Goal: Information Seeking & Learning: Learn about a topic

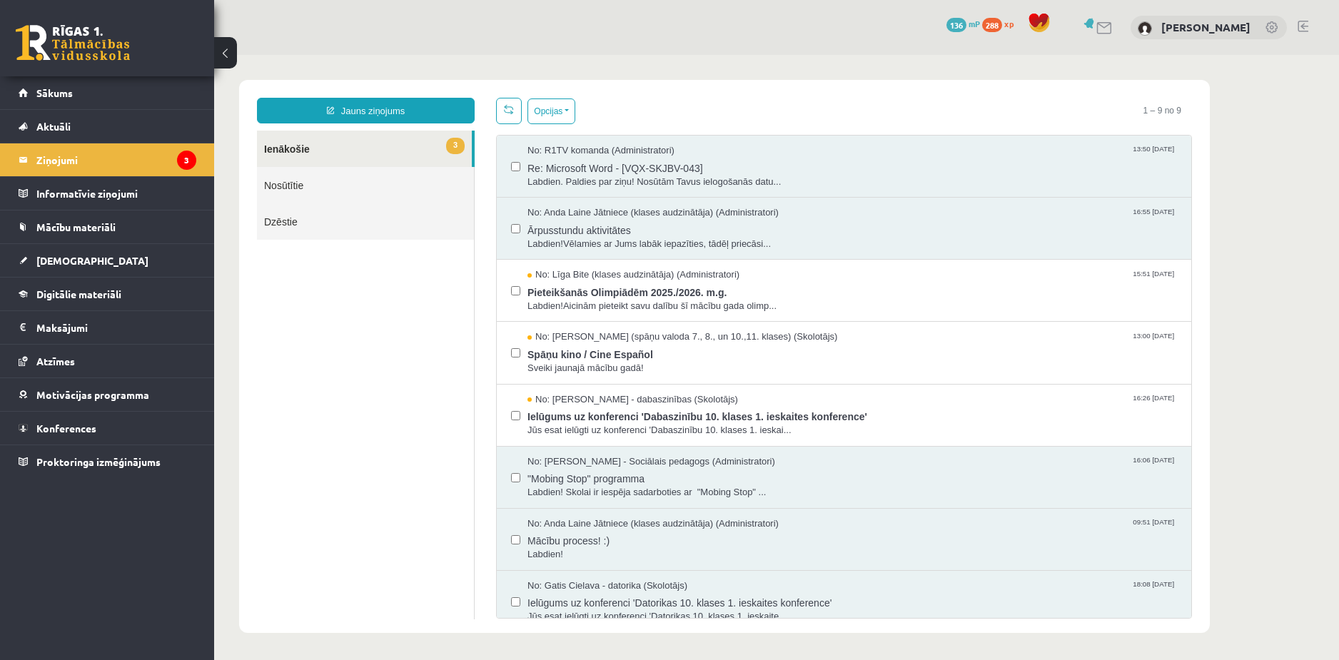
click at [102, 49] on link at bounding box center [73, 43] width 114 height 36
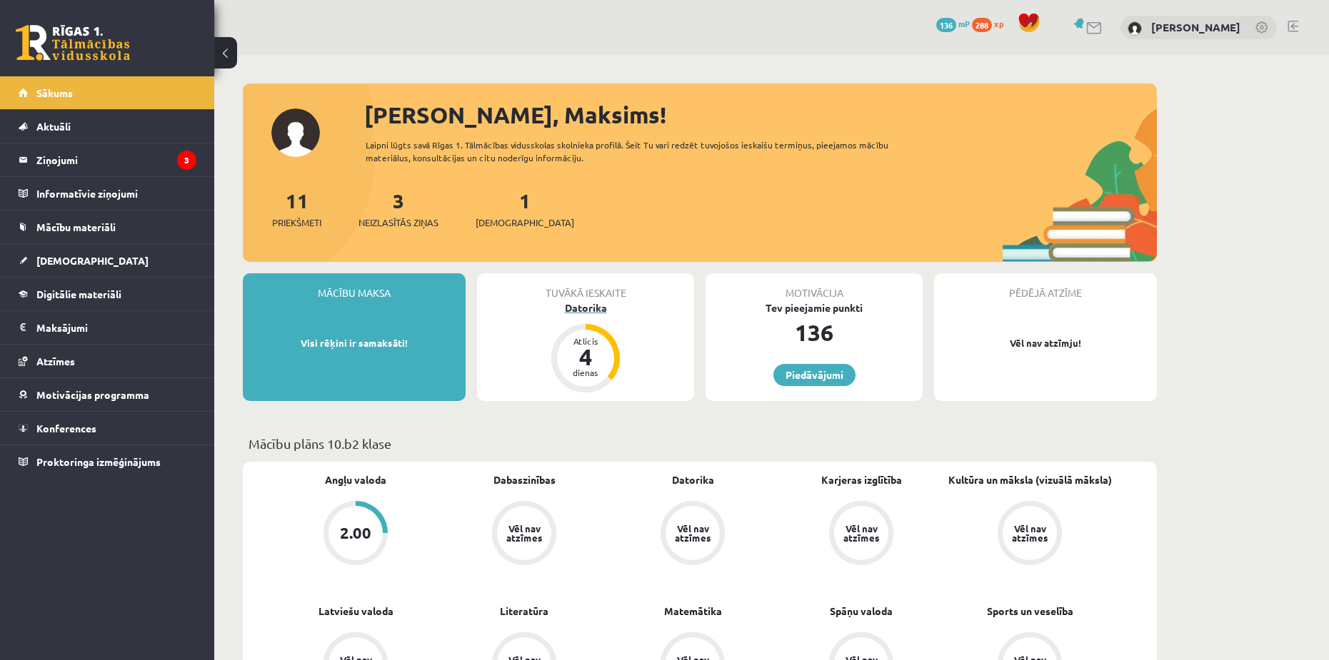
click at [588, 306] on div "Datorika" at bounding box center [585, 308] width 217 height 15
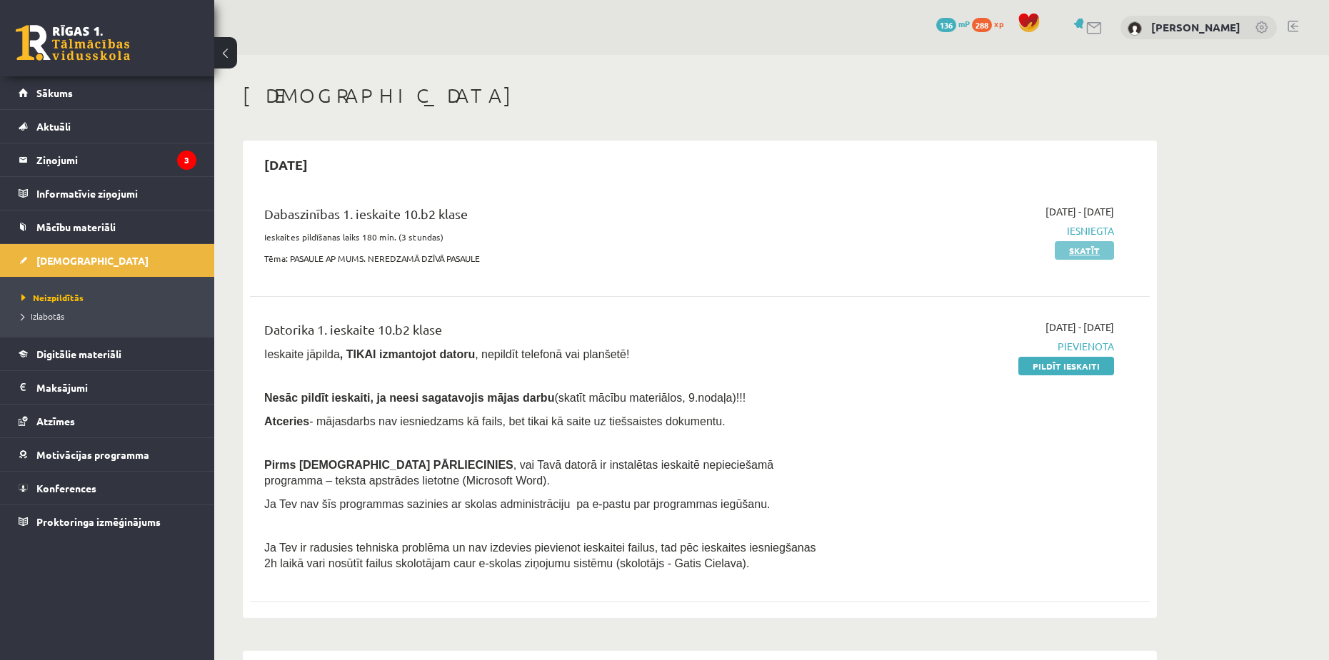
click at [1084, 249] on link "Skatīt" at bounding box center [1083, 250] width 59 height 19
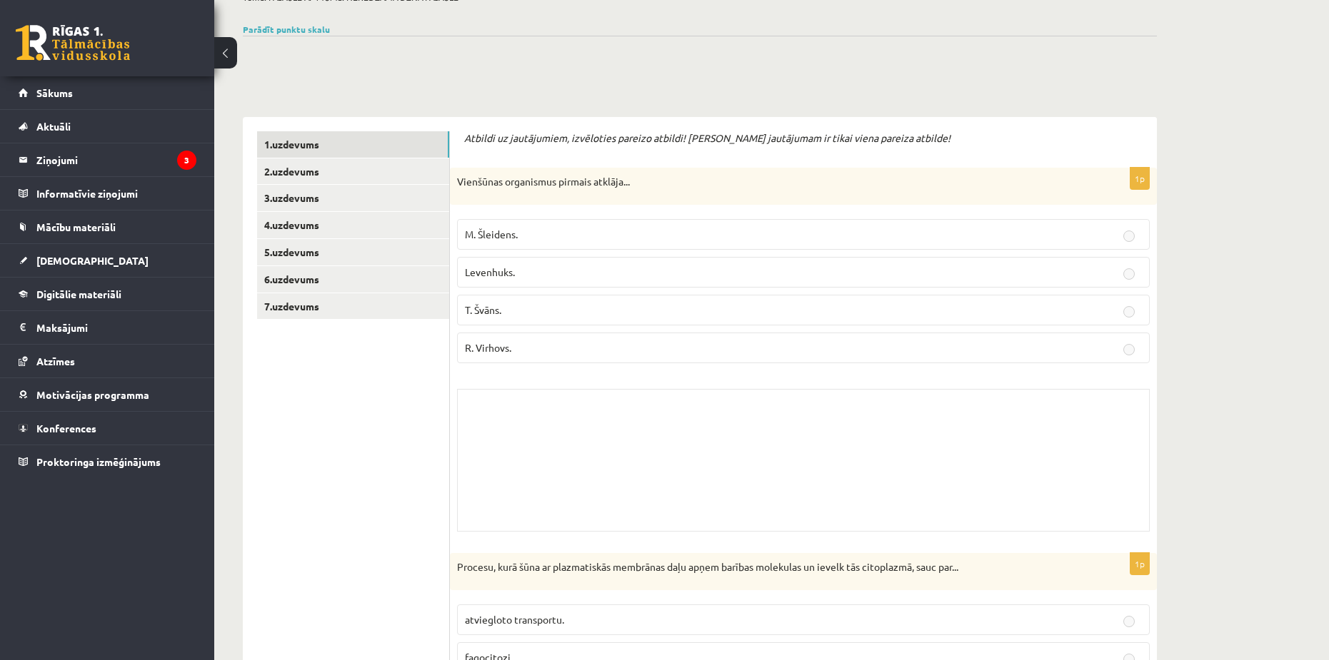
scroll to position [143, 0]
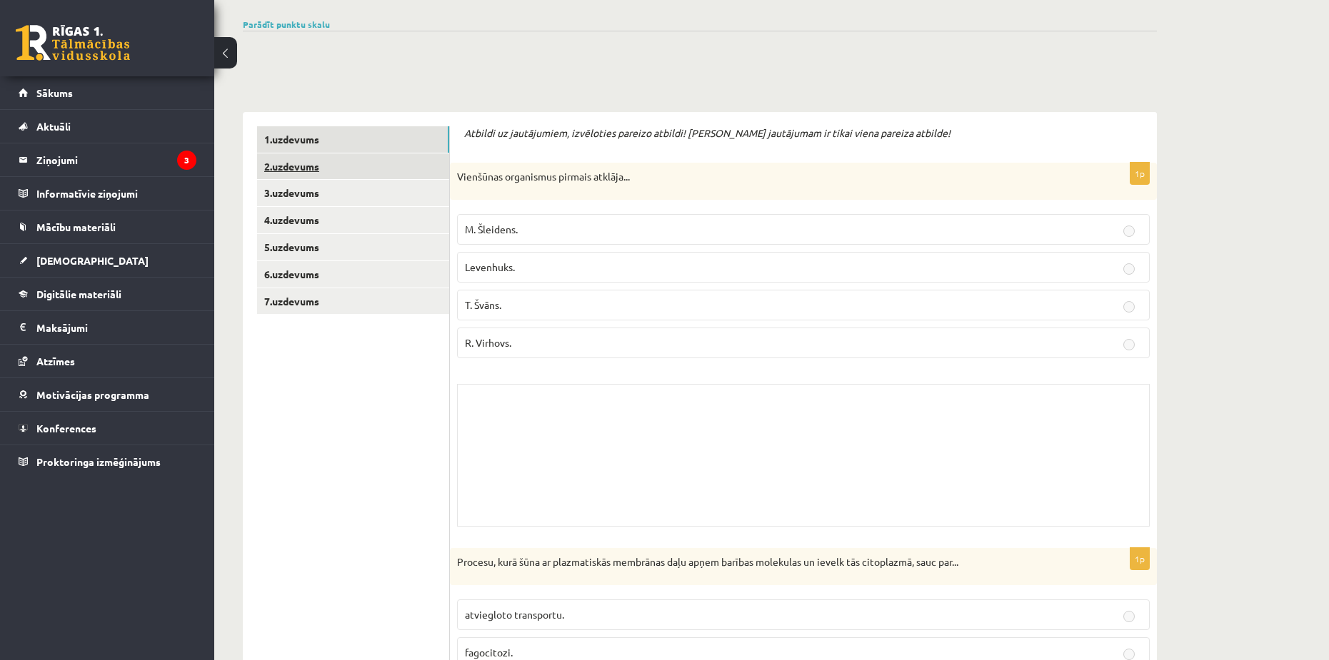
click at [423, 167] on link "2.uzdevums" at bounding box center [353, 166] width 192 height 26
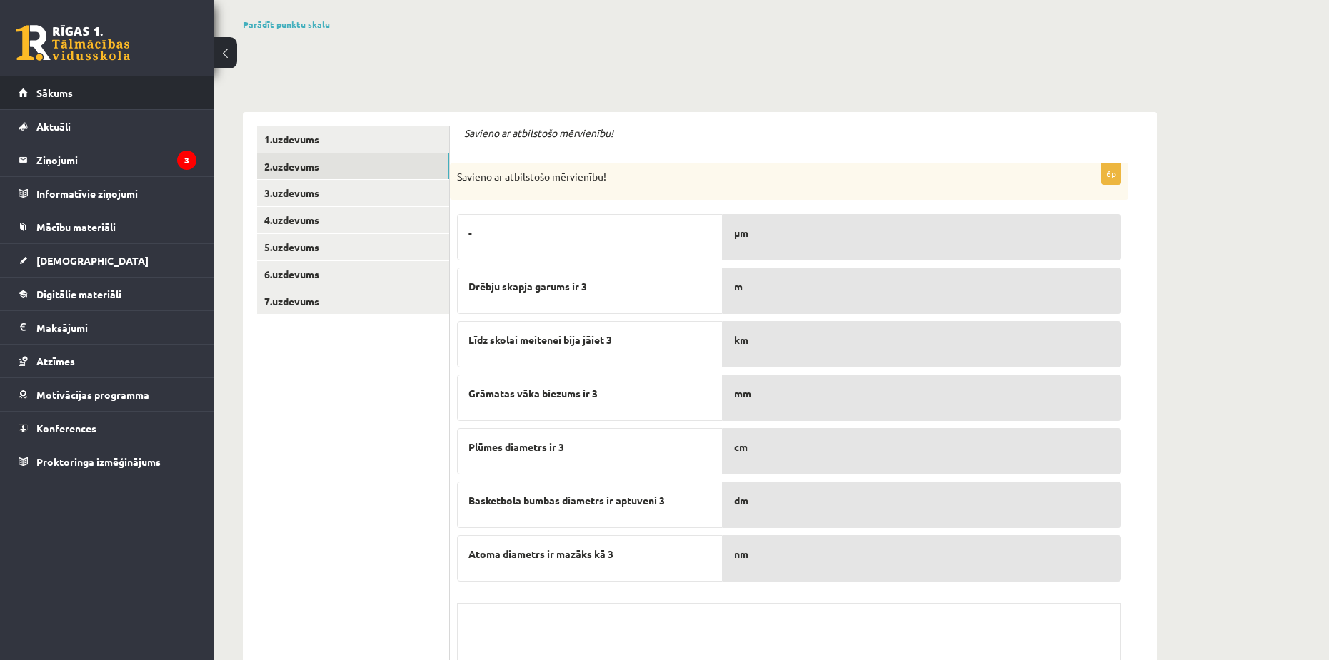
click at [92, 105] on link "Sākums" at bounding box center [108, 92] width 178 height 33
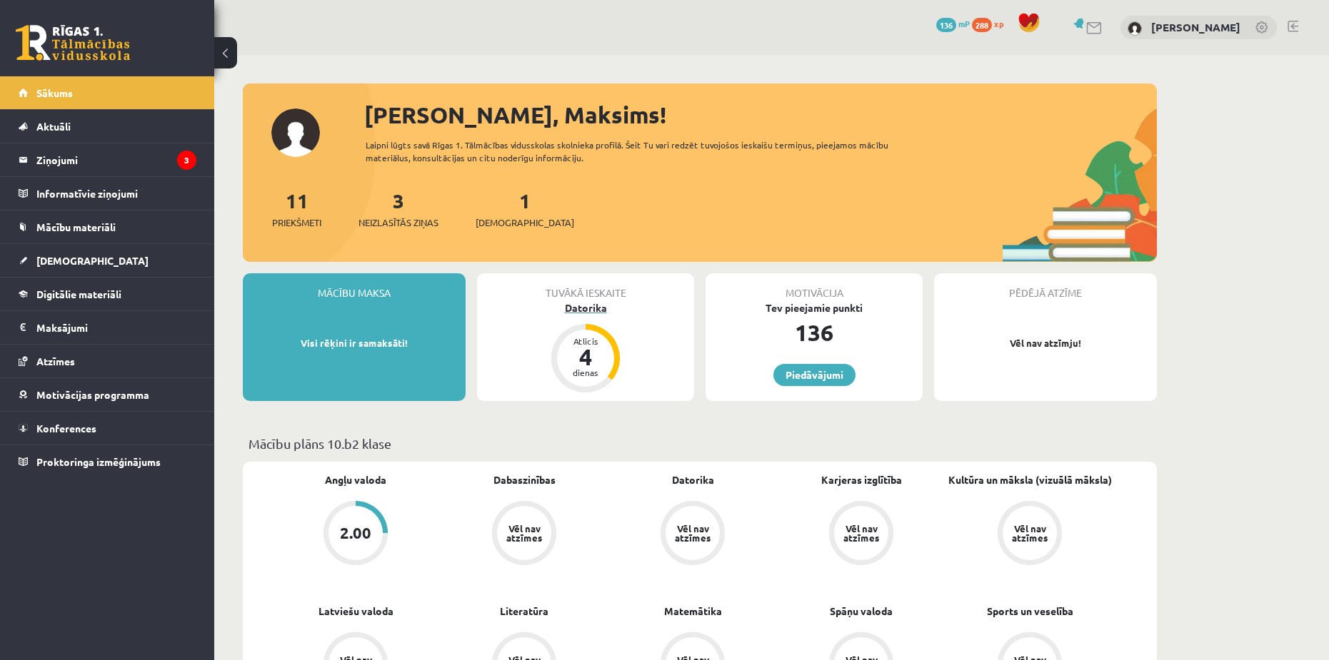
click at [592, 307] on div "Datorika" at bounding box center [585, 308] width 217 height 15
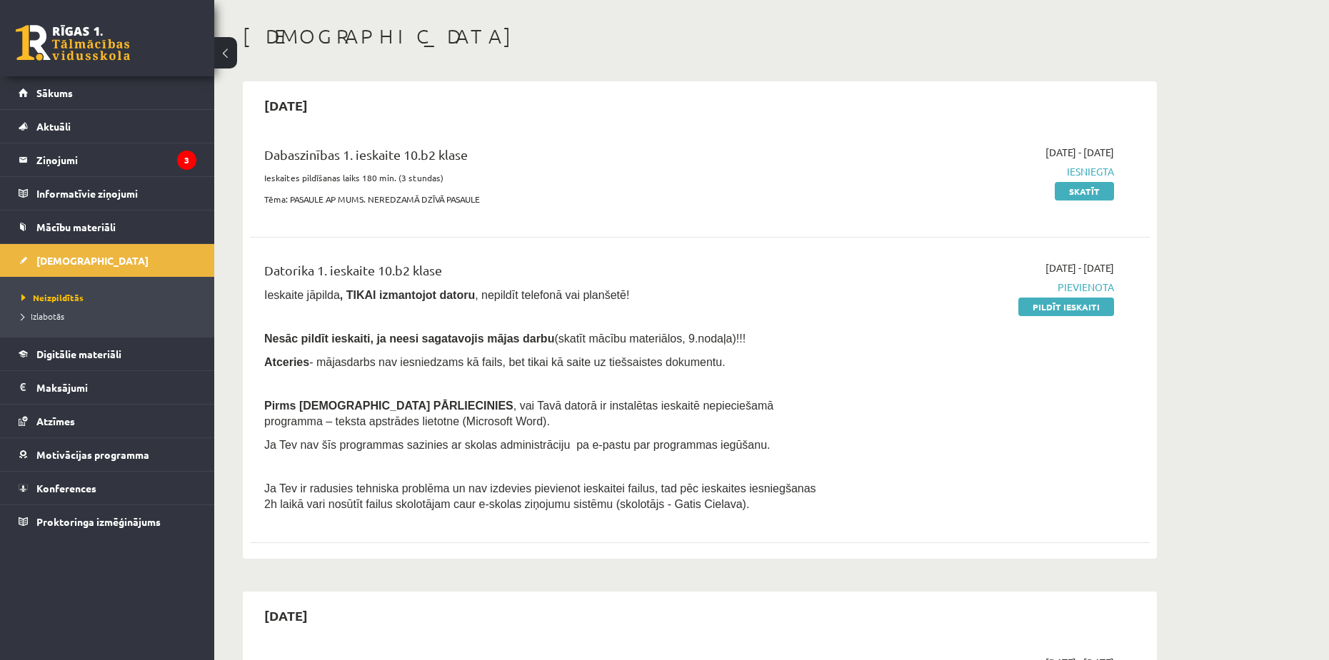
scroll to position [71, 0]
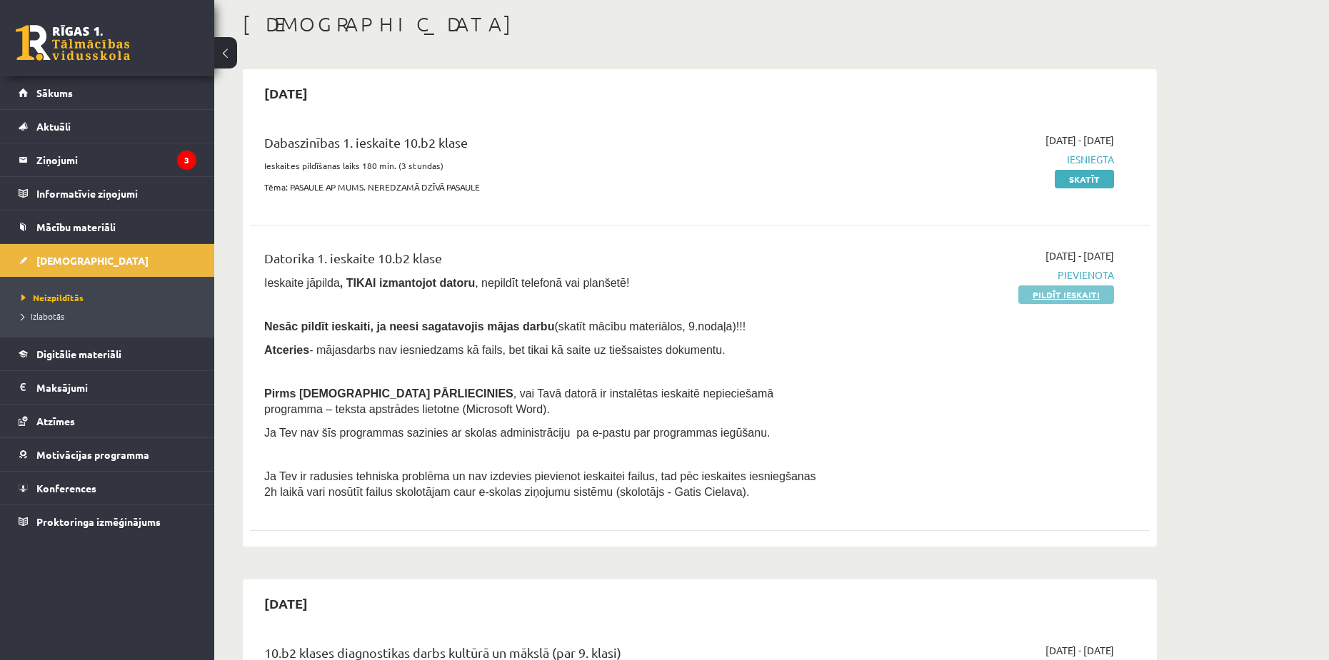
click at [1072, 296] on link "Pildīt ieskaiti" at bounding box center [1066, 295] width 96 height 19
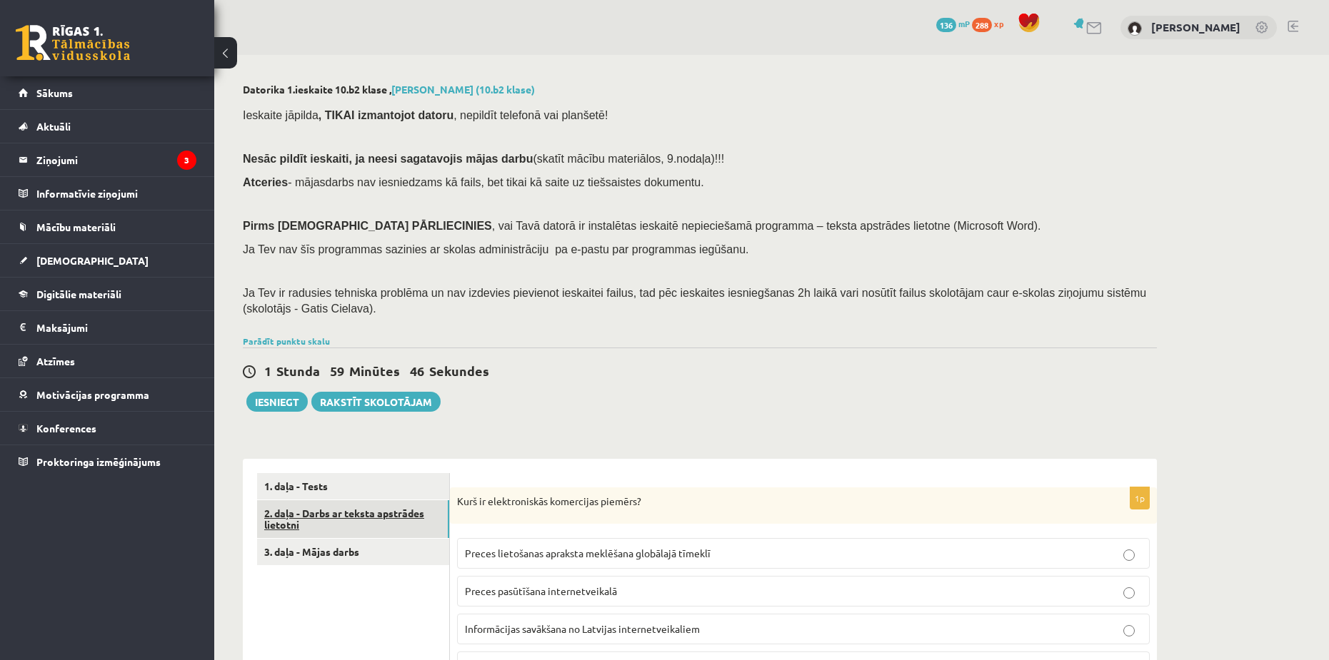
click at [353, 518] on link "2. daļa - Darbs ar teksta apstrādes lietotni" at bounding box center [353, 519] width 192 height 39
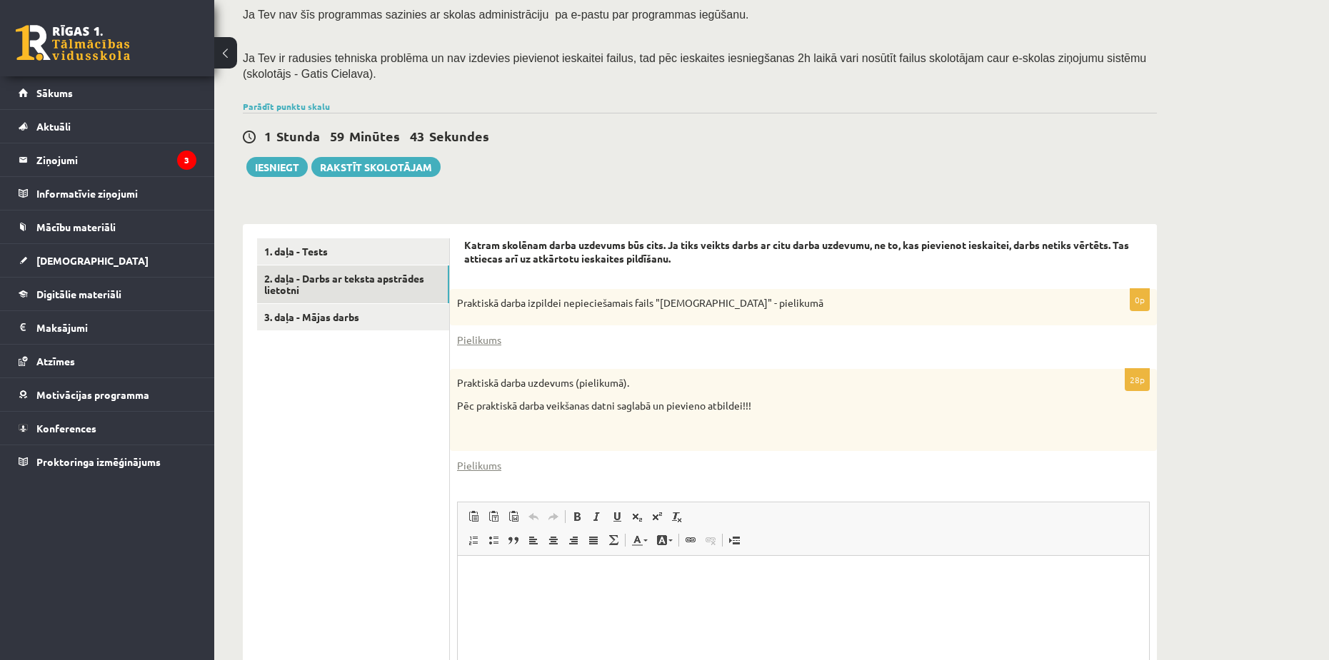
scroll to position [286, 0]
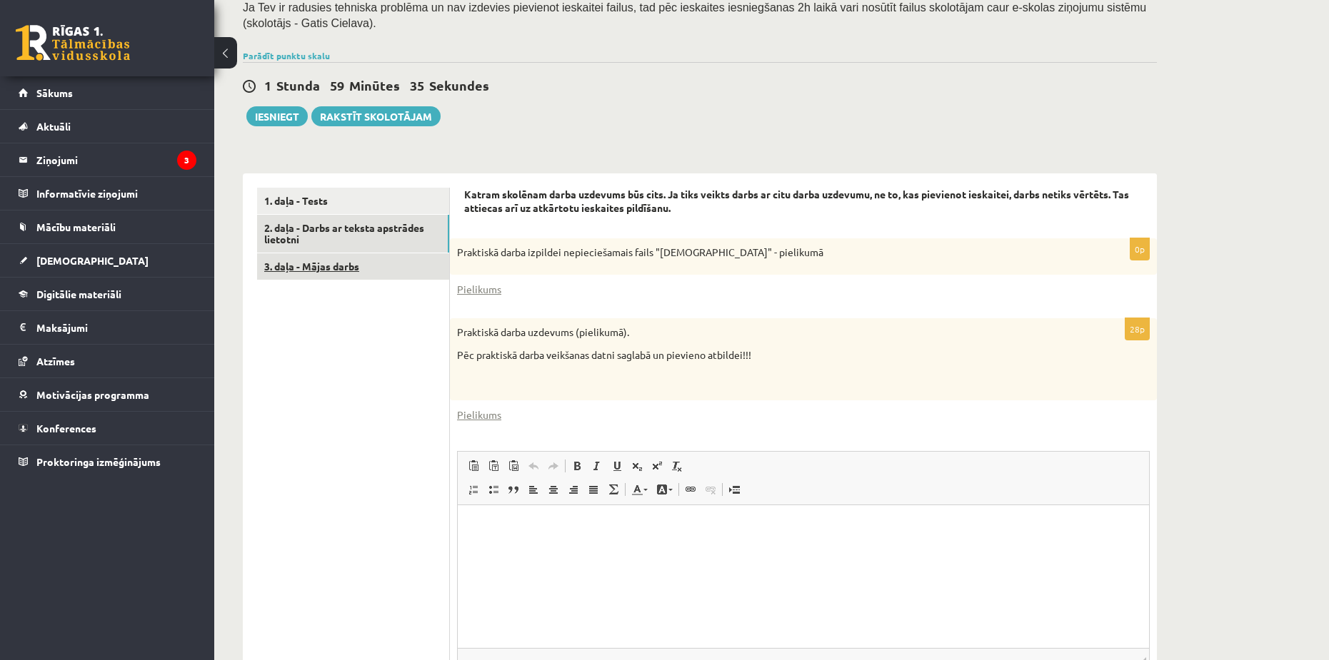
click at [348, 269] on link "3. daļa - Mājas darbs" at bounding box center [353, 266] width 192 height 26
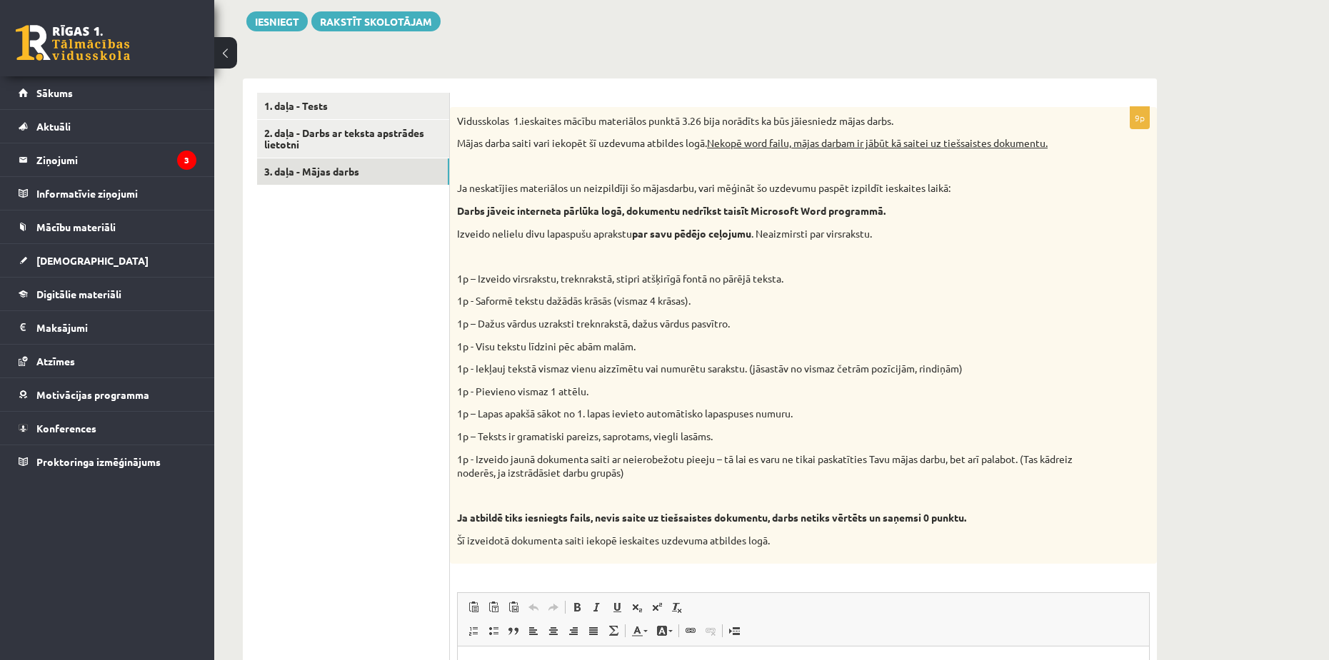
scroll to position [368, 0]
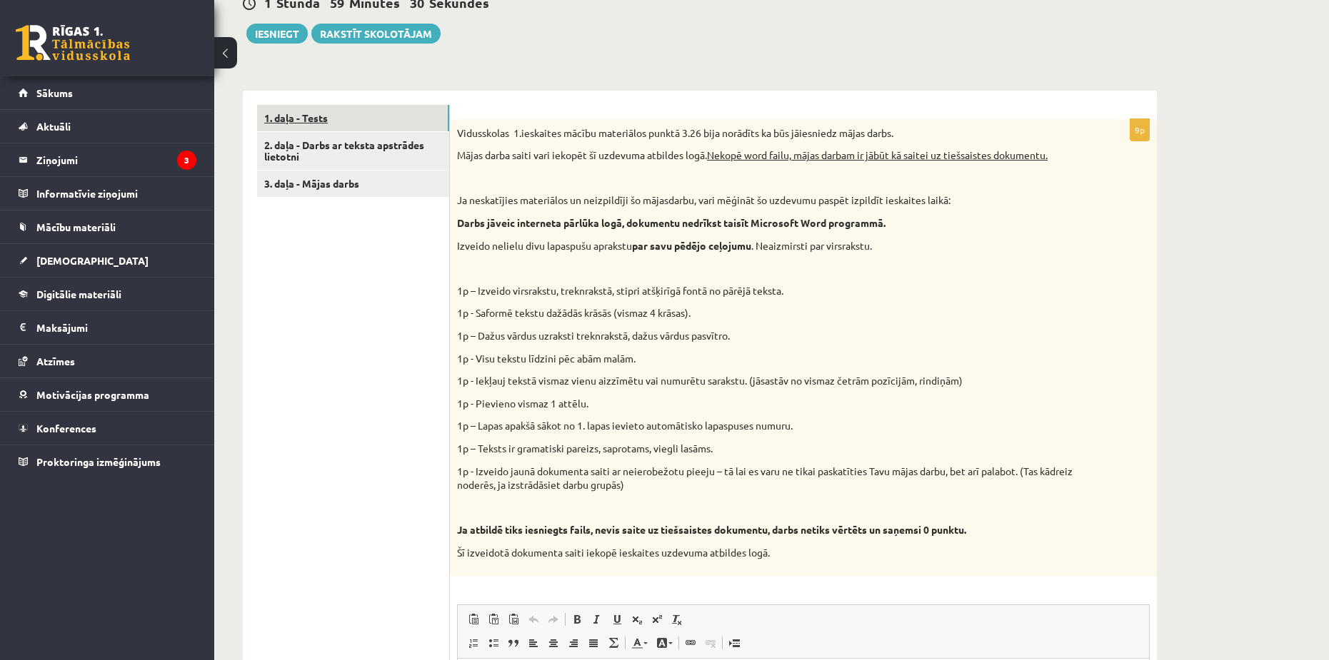
click at [311, 121] on link "1. daļa - Tests" at bounding box center [353, 118] width 192 height 26
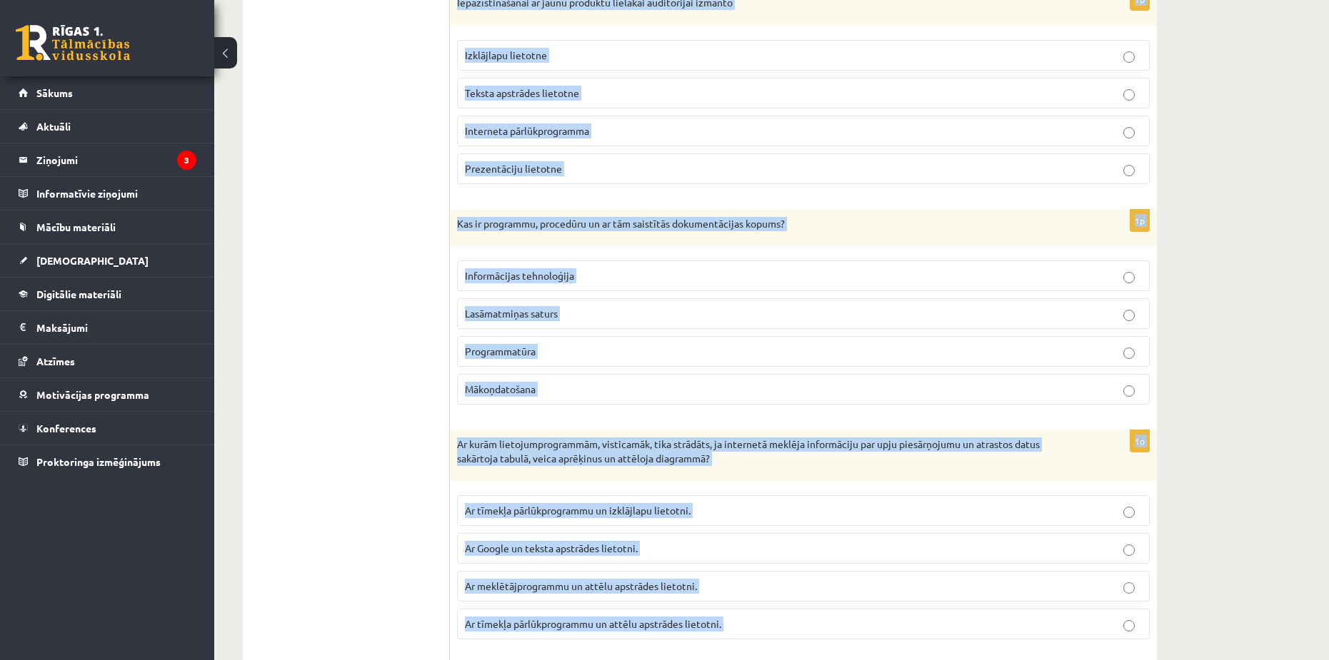
scroll to position [3894, 0]
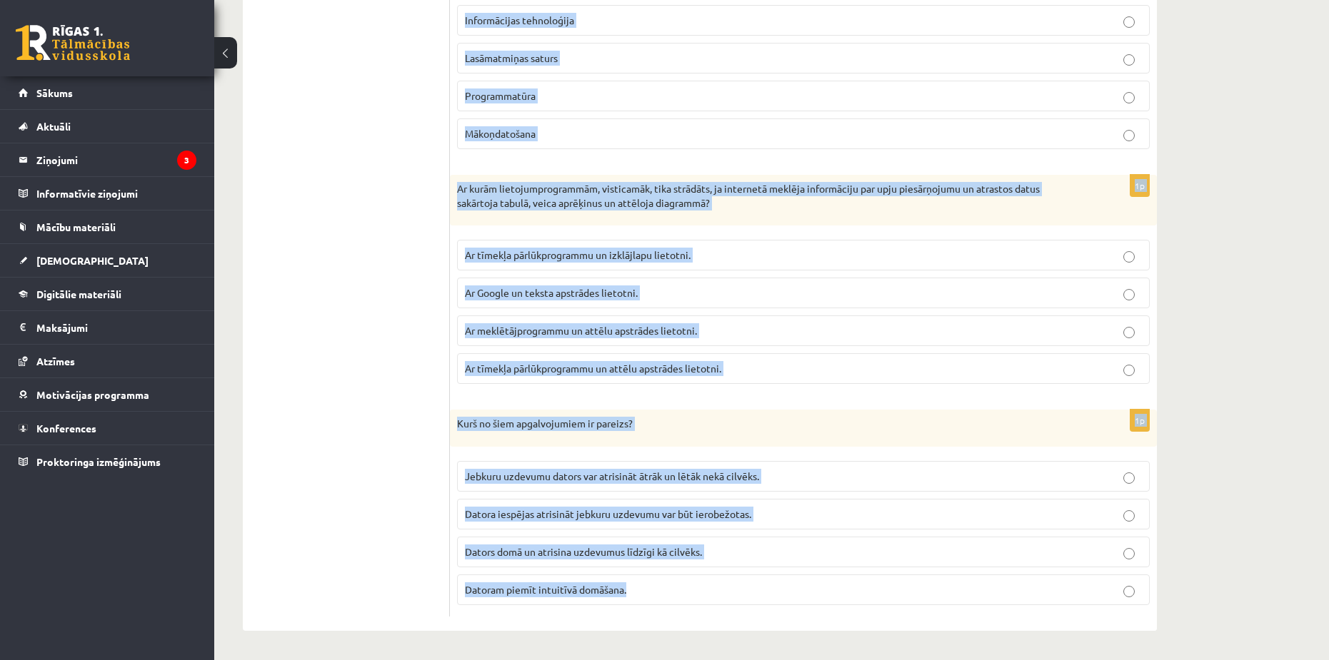
drag, startPoint x: 457, startPoint y: 133, endPoint x: 810, endPoint y: 589, distance: 576.5
copy form "Lore ip dolorsitametc adipiscing elitsed? Doeius temporinci utlabore etdolorem …"
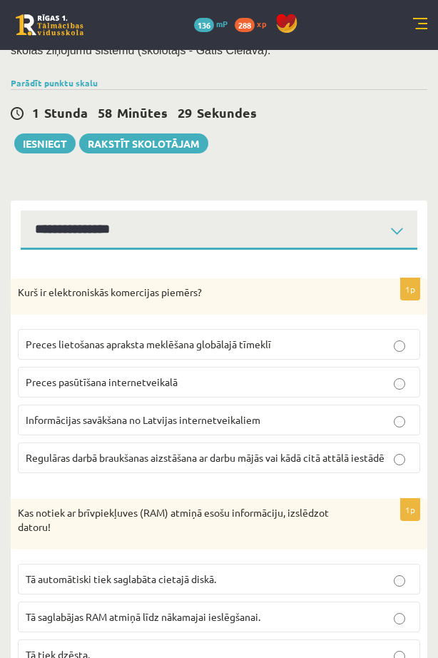
scroll to position [357, 0]
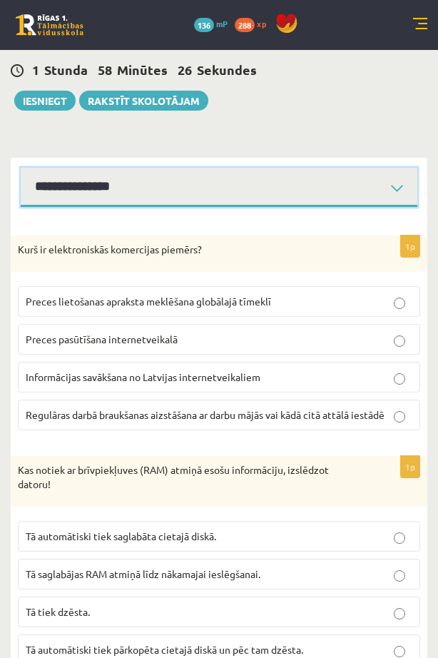
click at [357, 186] on select "**********" at bounding box center [219, 187] width 397 height 39
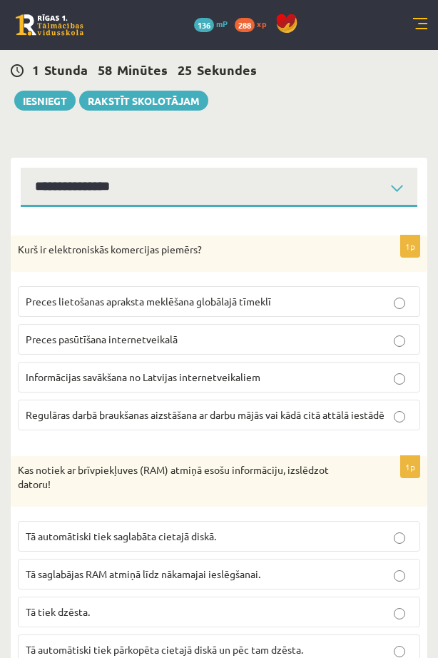
click at [228, 273] on div "Kurš ir elektroniskās komercijas piemērs?" at bounding box center [219, 254] width 417 height 37
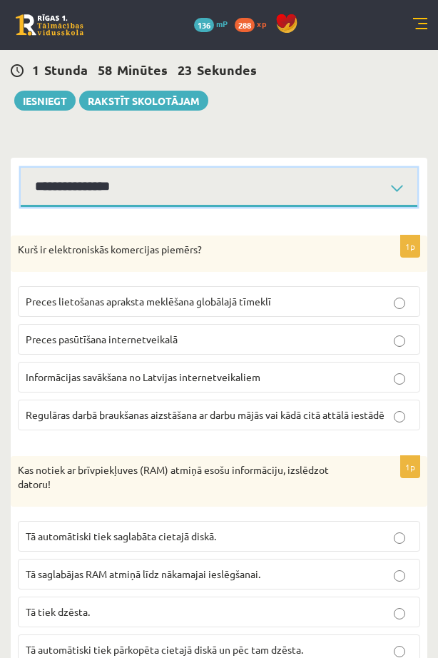
click at [263, 203] on select "**********" at bounding box center [219, 187] width 397 height 39
click at [21, 168] on select "**********" at bounding box center [219, 187] width 397 height 39
click at [243, 201] on select "**********" at bounding box center [219, 187] width 397 height 39
click at [21, 168] on select "**********" at bounding box center [219, 187] width 397 height 39
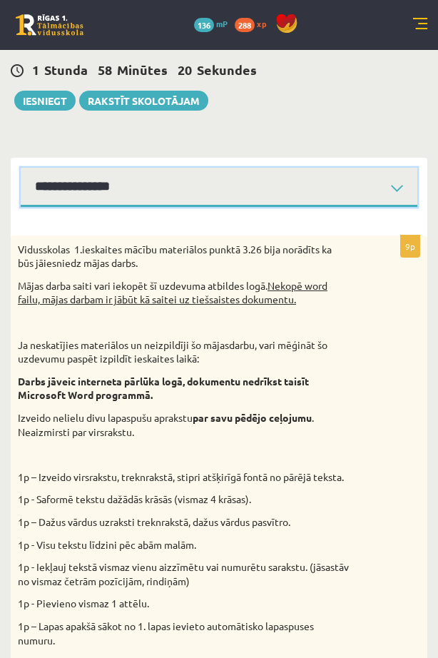
drag, startPoint x: 233, startPoint y: 179, endPoint x: 225, endPoint y: 183, distance: 9.6
click at [233, 179] on select "**********" at bounding box center [219, 187] width 397 height 39
click at [21, 168] on select "**********" at bounding box center [219, 187] width 397 height 39
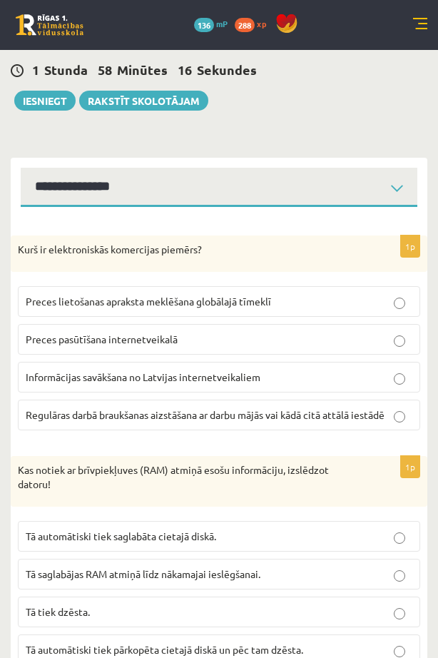
click at [235, 343] on p "Preces pasūtīšana internetveikalā" at bounding box center [219, 339] width 387 height 15
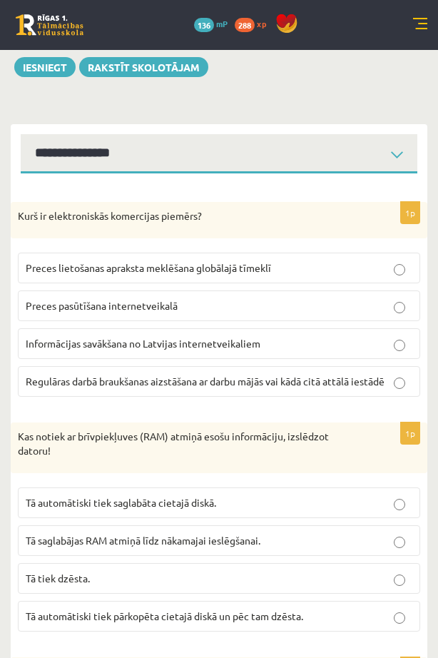
scroll to position [571, 0]
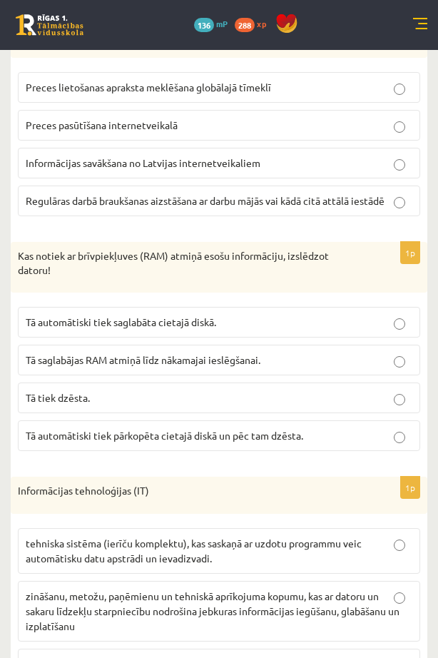
click at [123, 403] on p "Tā tiek dzēsta." at bounding box center [219, 397] width 387 height 15
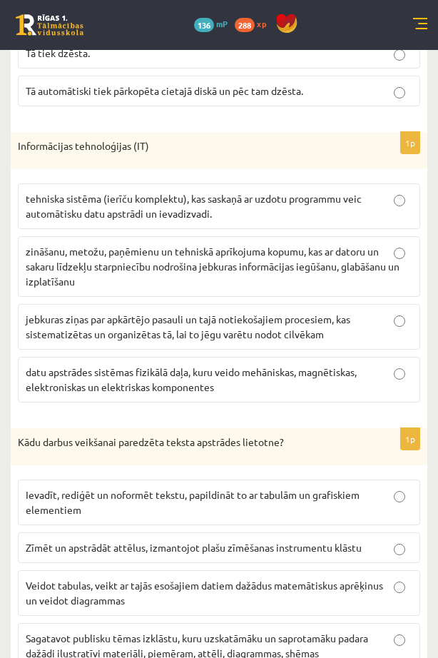
scroll to position [928, 0]
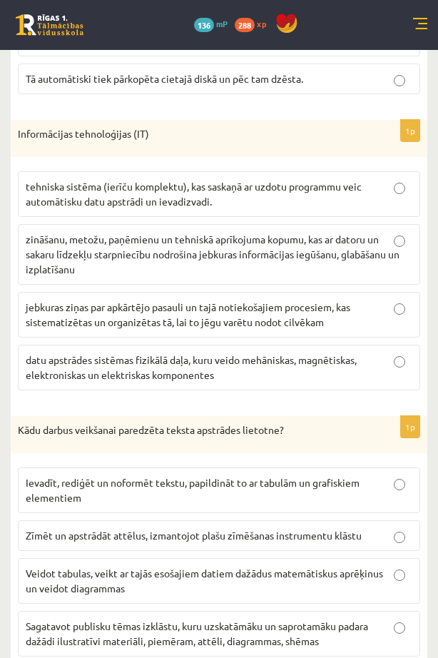
click at [142, 261] on p "zināšanu, metožu, paņēmienu un tehniskā aprīkojuma kopumu, kas ar datoru un sak…" at bounding box center [219, 254] width 387 height 45
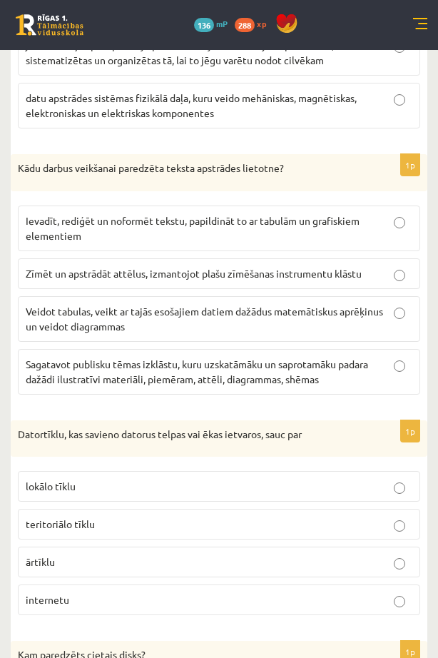
scroll to position [1214, 0]
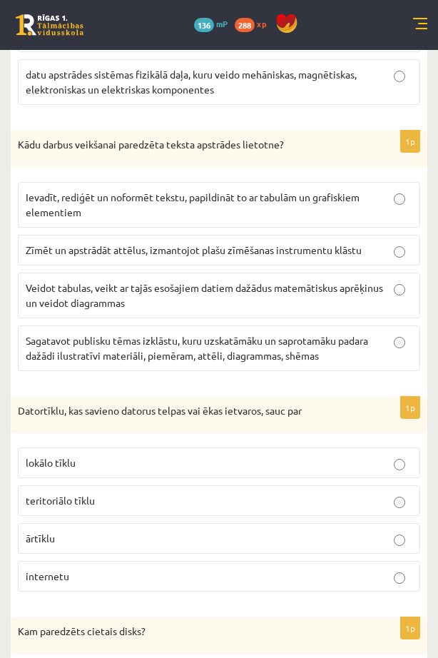
click at [117, 207] on p "Ievadīt, rediģēt un noformēt tekstu, papildināt to ar tabulām un grafiskiem ele…" at bounding box center [219, 205] width 387 height 30
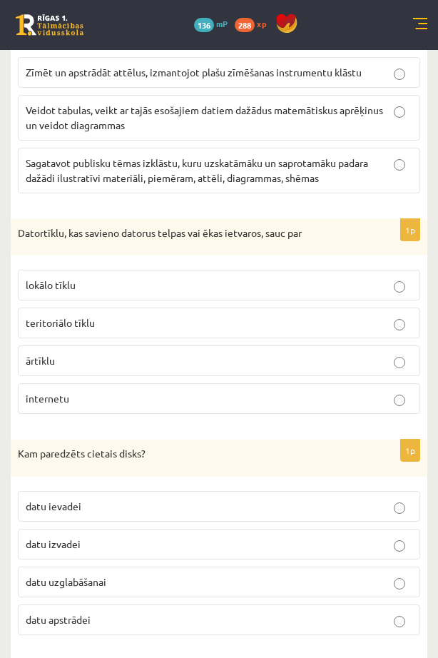
scroll to position [1499, 0]
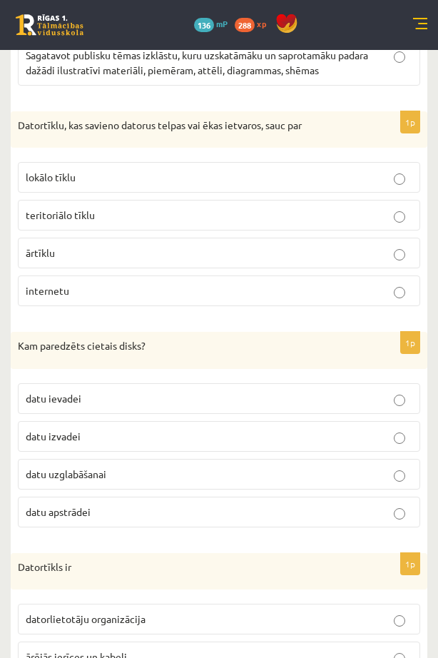
click at [102, 172] on p "lokālo tīklu" at bounding box center [219, 177] width 387 height 15
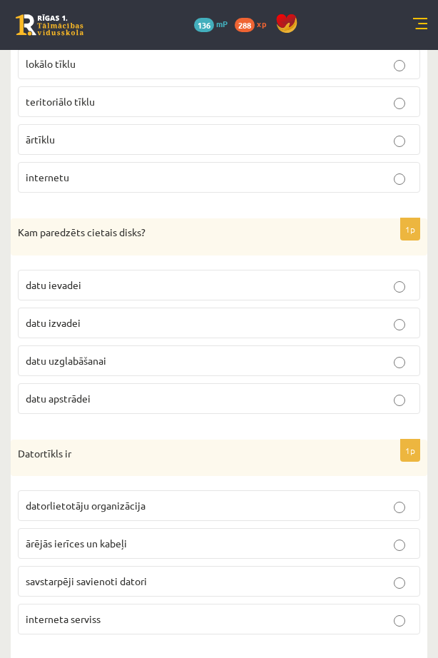
scroll to position [1642, 0]
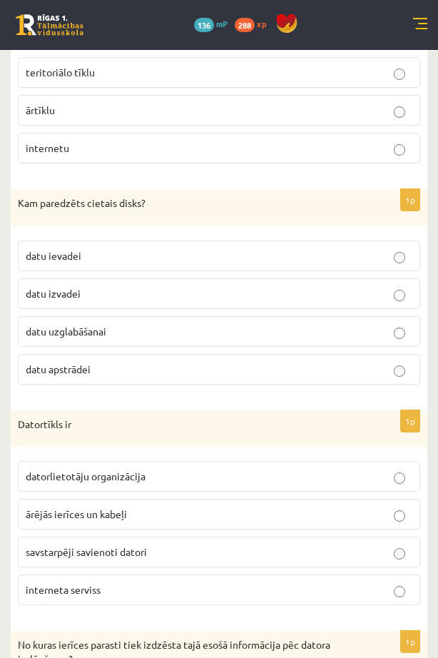
click at [106, 335] on span "datu uzglabāšanai" at bounding box center [66, 331] width 81 height 13
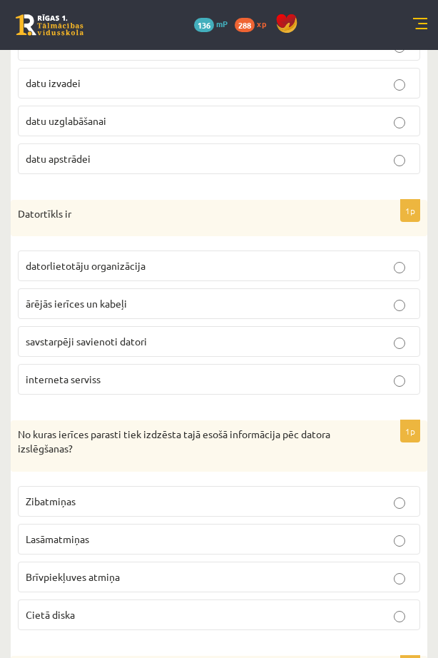
scroll to position [1856, 0]
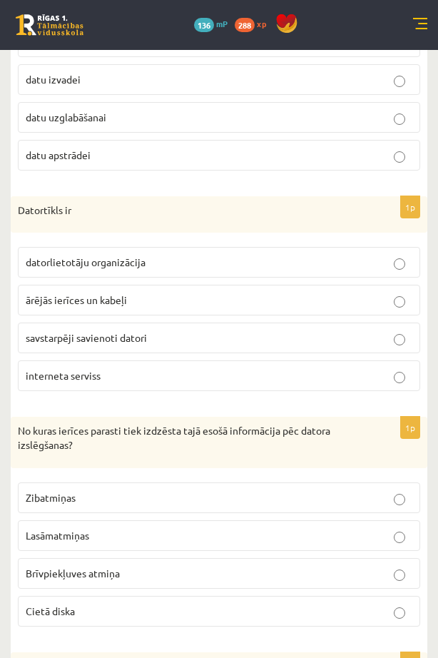
click at [106, 343] on span "savstarpēji savienoti datori" at bounding box center [86, 337] width 121 height 13
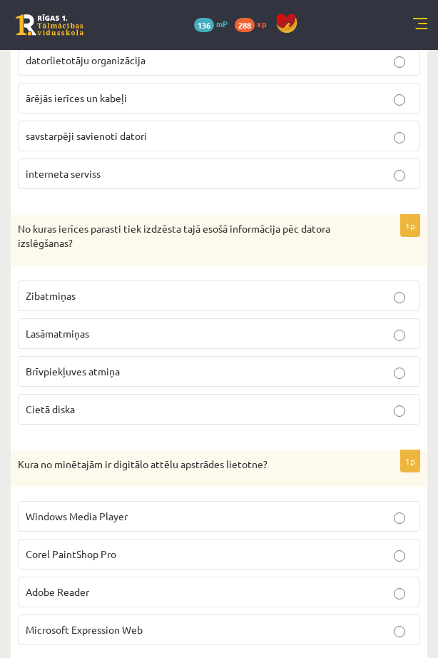
scroll to position [2070, 0]
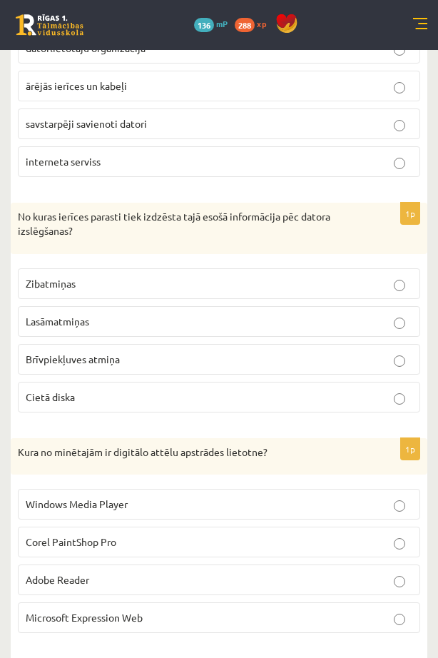
click at [90, 362] on span "Brīvpiekļuves atmiņa" at bounding box center [73, 359] width 94 height 13
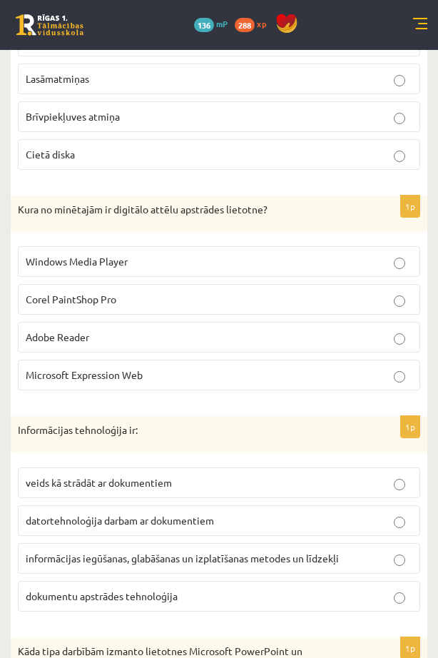
scroll to position [2356, 0]
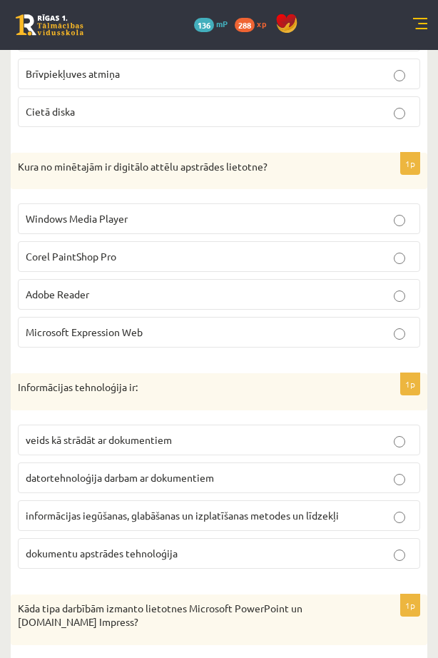
click at [139, 258] on p "Corel PaintShop Pro" at bounding box center [219, 256] width 387 height 15
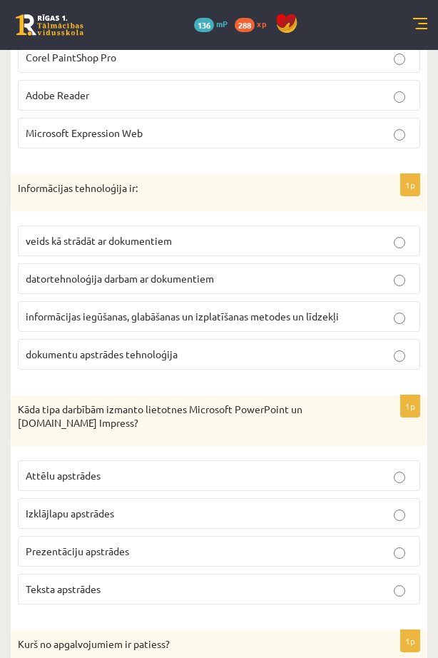
scroll to position [2570, 0]
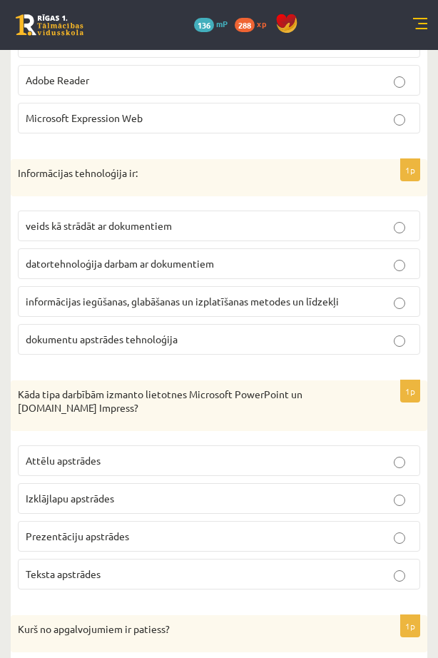
click at [123, 303] on span "informācijas iegūšanas, glabāšanas un izplatīšanas metodes un līdzekļi" at bounding box center [182, 301] width 313 height 13
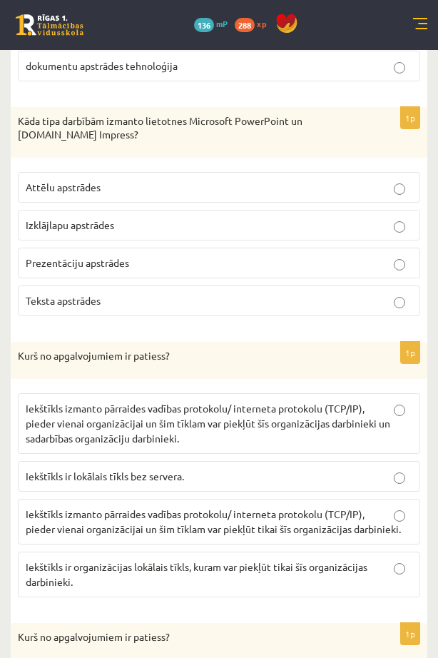
scroll to position [2855, 0]
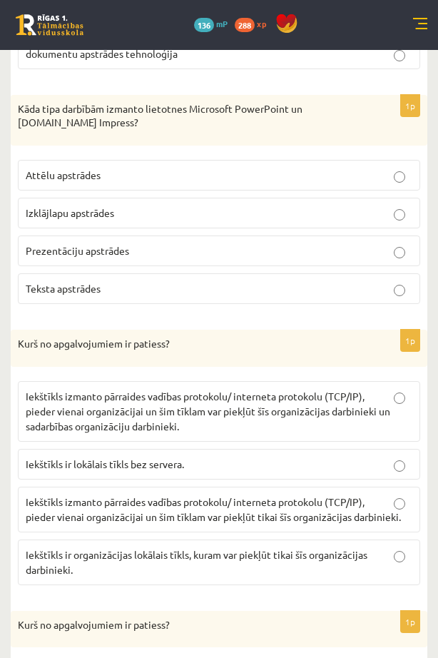
click at [110, 254] on span "Prezentāciju apstrādes" at bounding box center [78, 250] width 104 height 13
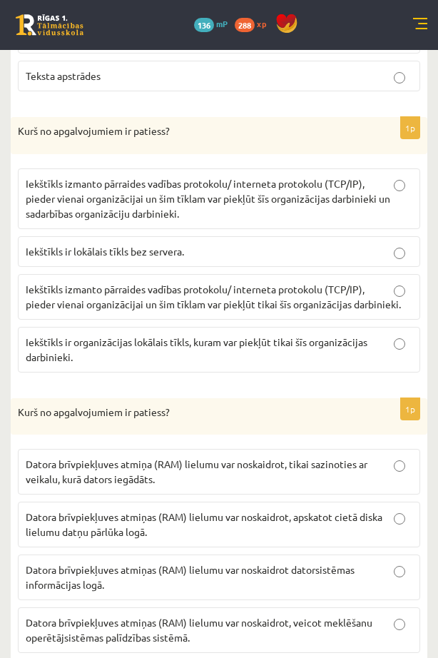
scroll to position [3070, 0]
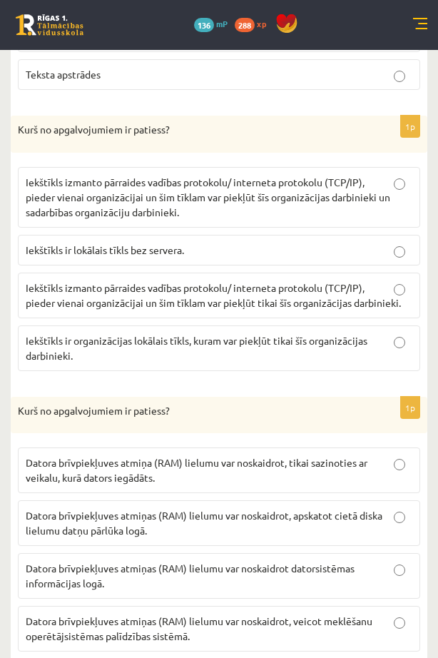
click at [255, 302] on span "Iekštīkls izmanto pārraides vadības protokolu/ interneta protokolu (TCP/IP), pi…" at bounding box center [213, 295] width 375 height 28
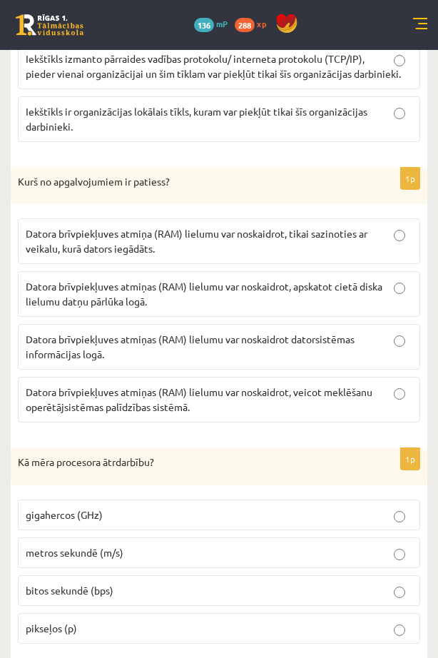
scroll to position [3355, 0]
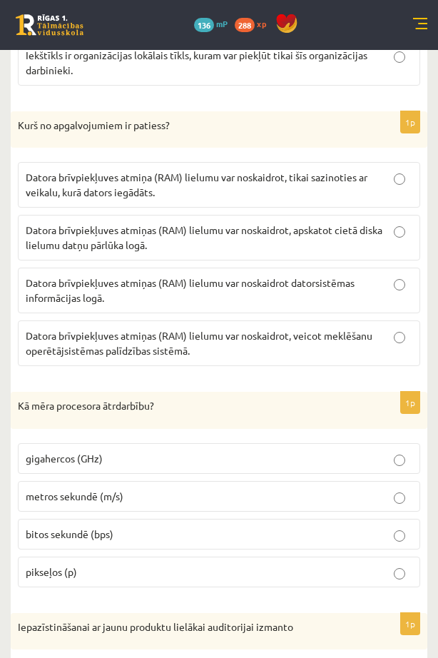
click at [159, 289] on span "Datora brīvpiekļuves atmiņas (RAM) lielumu var noskaidrot datorsistēmas informā…" at bounding box center [190, 290] width 329 height 28
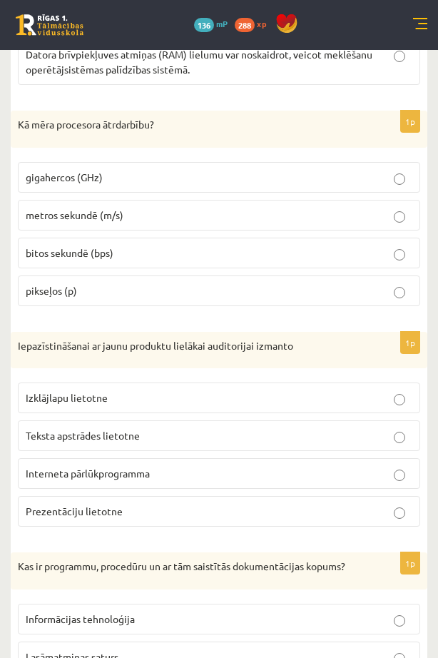
scroll to position [3641, 0]
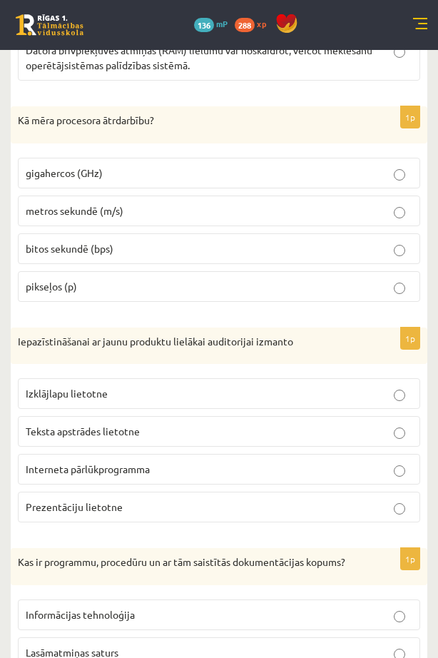
click at [82, 173] on span "gigahercos (GHz)" at bounding box center [64, 172] width 77 height 13
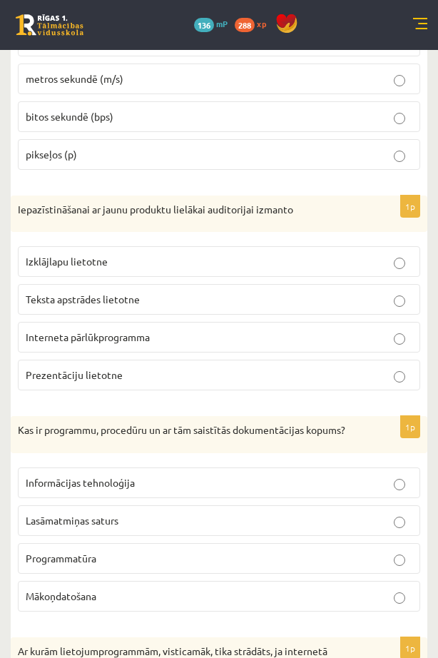
scroll to position [3783, 0]
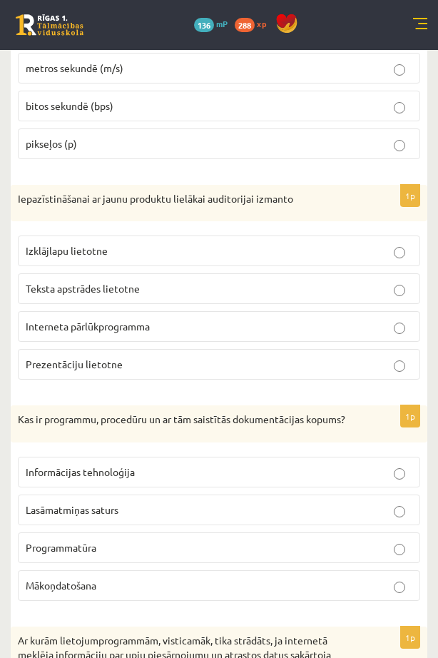
click at [94, 370] on span "Prezentāciju lietotne" at bounding box center [74, 364] width 97 height 13
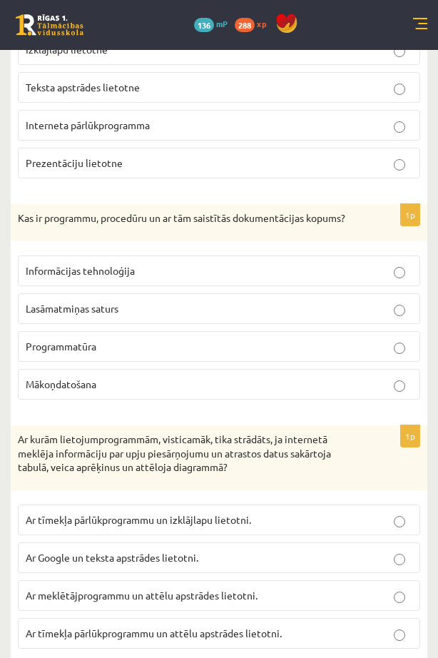
scroll to position [3998, 0]
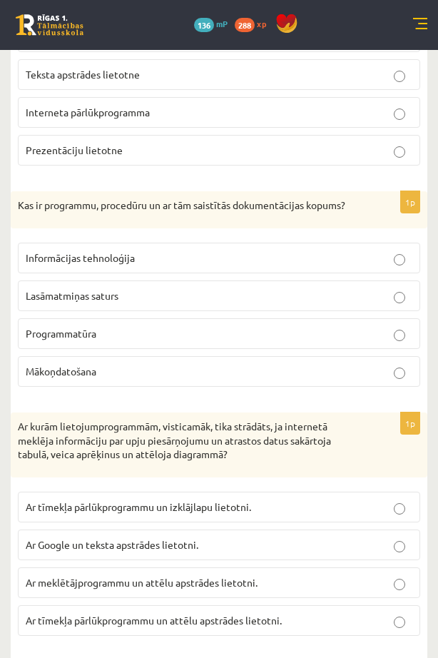
click at [95, 341] on p "Programmatūra" at bounding box center [219, 333] width 387 height 15
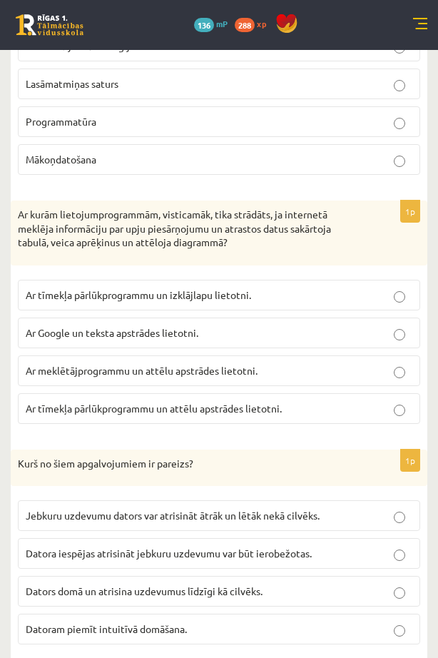
scroll to position [4212, 0]
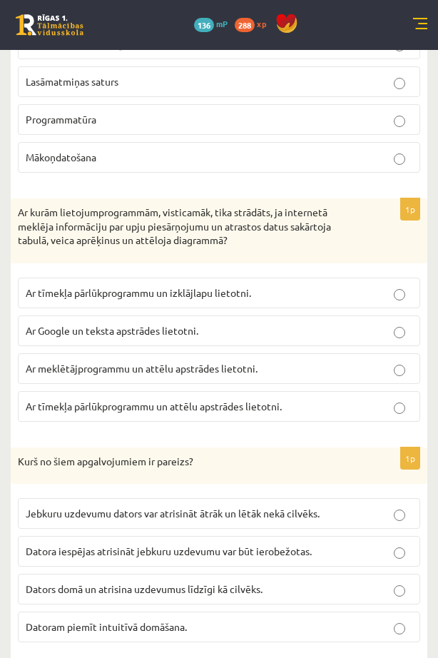
click at [145, 299] on span "Ar tīmekļa pārlūkprogrammu un izklājlapu lietotni." at bounding box center [139, 292] width 226 height 13
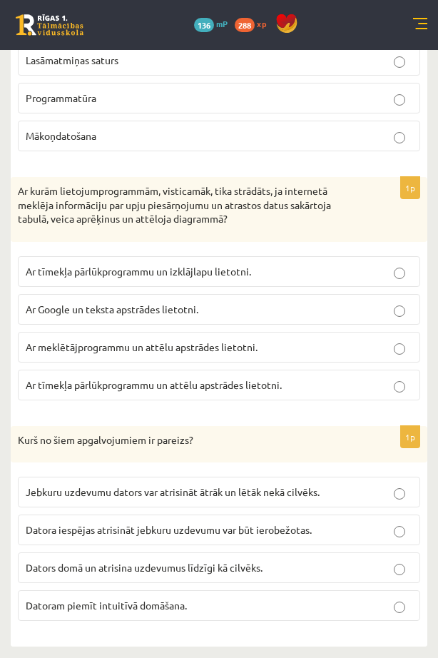
scroll to position [4248, 0]
click at [201, 496] on span "Jebkuru uzdevumu dators var atrisināt ātrāk un lētāk nekā cilvēks." at bounding box center [173, 491] width 294 height 13
click at [186, 518] on label "Datora iespējas atrisināt jebkuru uzdevumu var būt ierobežotas." at bounding box center [219, 530] width 403 height 31
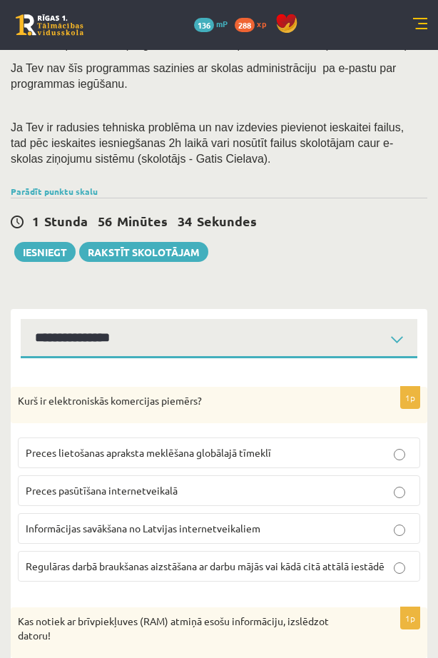
scroll to position [214, 0]
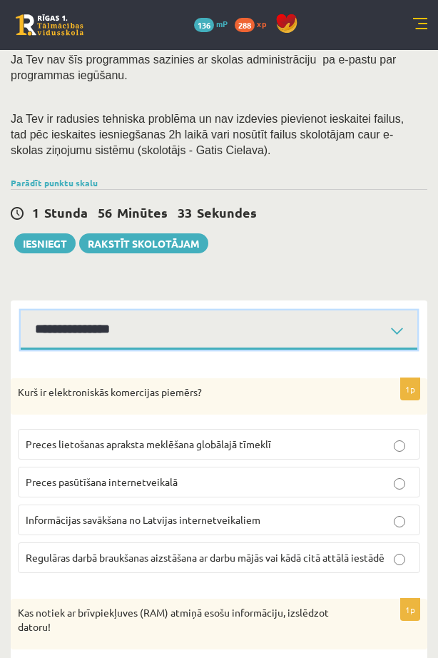
click at [288, 330] on select "**********" at bounding box center [219, 330] width 397 height 39
select select "**********"
click at [21, 311] on select "**********" at bounding box center [219, 330] width 397 height 39
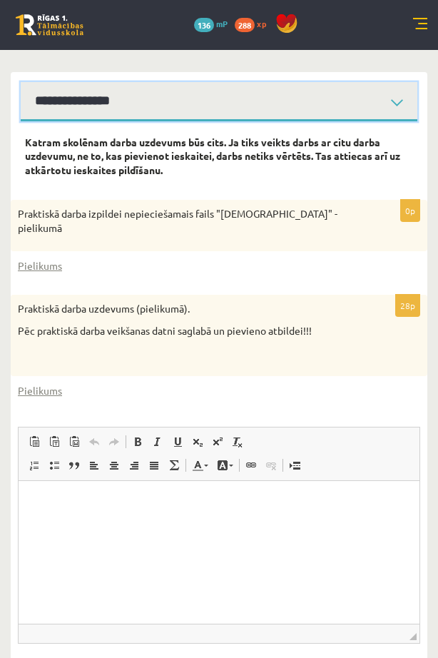
scroll to position [428, 0]
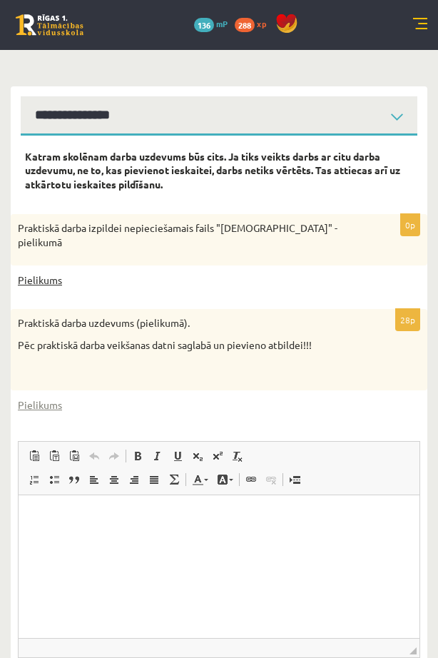
click at [46, 281] on link "Pielikums" at bounding box center [40, 280] width 44 height 15
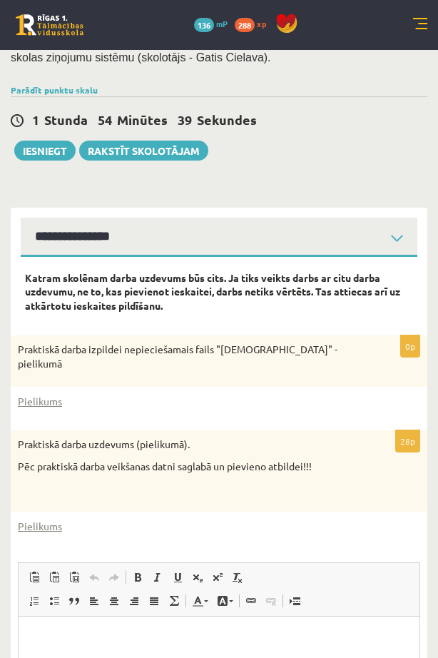
scroll to position [357, 0]
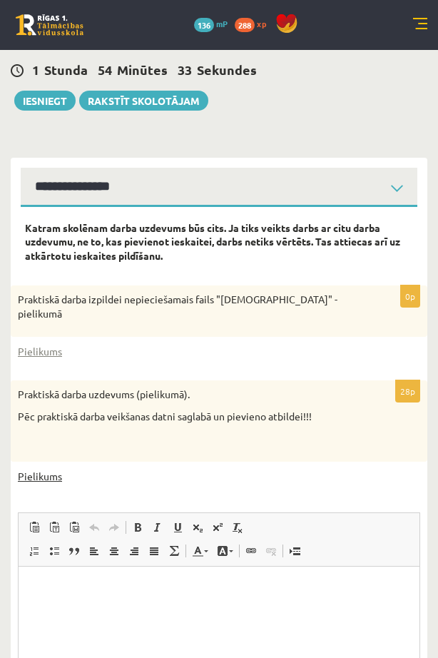
click at [41, 479] on link "Pielikums" at bounding box center [40, 476] width 44 height 15
